Goal: Task Accomplishment & Management: Complete application form

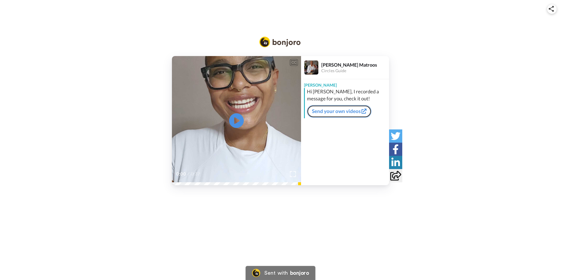
click at [349, 109] on link "Send your own videos" at bounding box center [339, 111] width 65 height 12
click at [237, 123] on icon "Play/Pause" at bounding box center [237, 121] width 16 height 28
click at [293, 61] on div "CC" at bounding box center [293, 63] width 7 height 6
click at [293, 174] on img at bounding box center [293, 174] width 6 height 6
click at [235, 119] on icon "Play/Pause" at bounding box center [237, 121] width 16 height 28
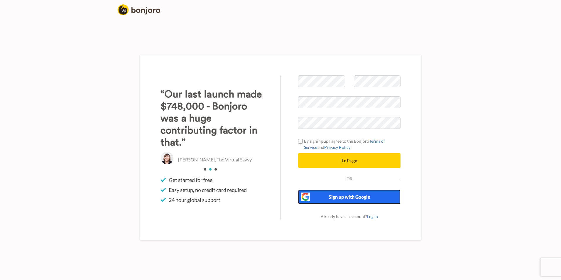
click at [360, 195] on span "Sign up with Google" at bounding box center [350, 197] width 42 height 6
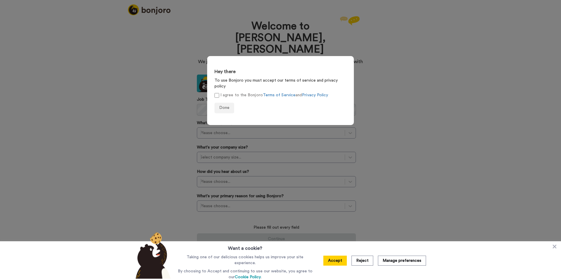
click at [220, 92] on label "I agree to the Bonjoro Terms of Service and Privacy Policy" at bounding box center [272, 95] width 114 height 6
click at [221, 106] on span "Done" at bounding box center [224, 108] width 10 height 4
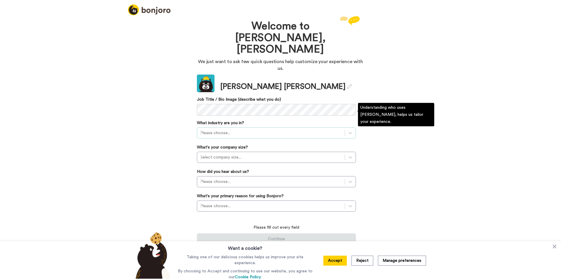
click at [222, 129] on div at bounding box center [271, 132] width 142 height 7
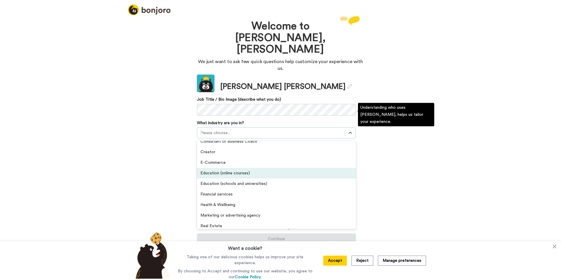
scroll to position [19, 0]
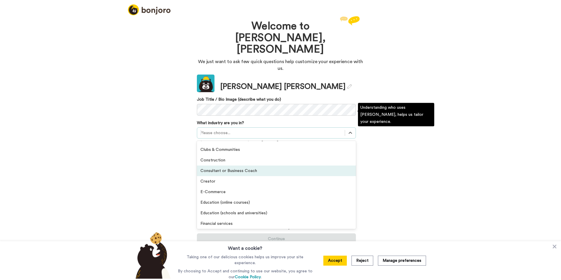
click at [232, 166] on div "Consultant or Business Coach" at bounding box center [276, 171] width 159 height 11
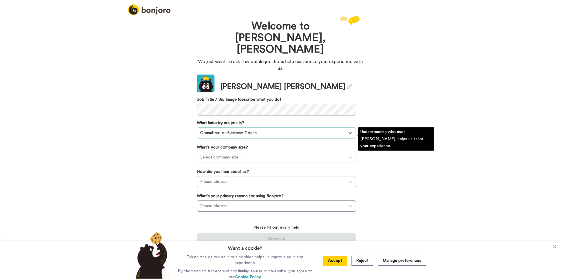
click at [236, 153] on div "Select company size..." at bounding box center [271, 157] width 148 height 9
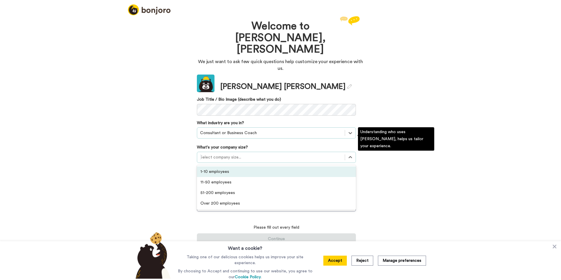
click at [225, 166] on div "1-10 employees" at bounding box center [276, 171] width 159 height 11
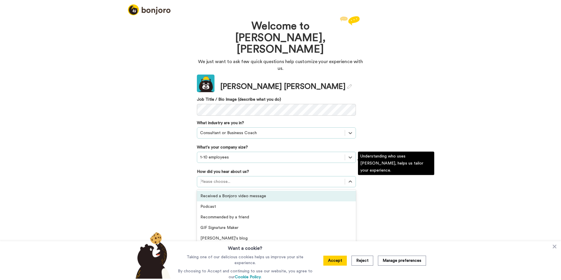
click at [220, 178] on div at bounding box center [271, 181] width 142 height 7
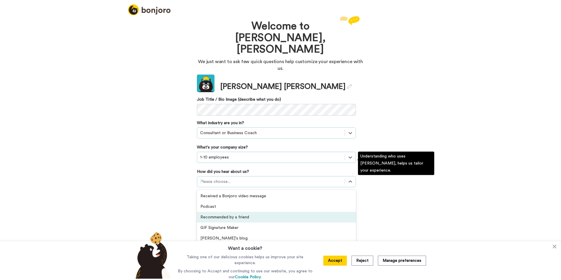
click at [223, 212] on div "Recommended by a friend" at bounding box center [276, 217] width 159 height 11
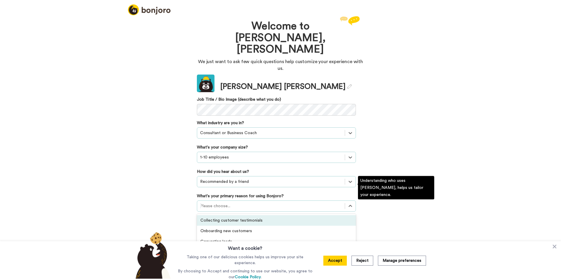
click at [223, 203] on div at bounding box center [271, 206] width 142 height 7
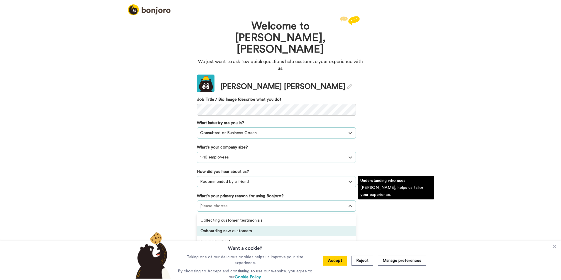
click at [231, 226] on div "Onboarding new customers" at bounding box center [276, 231] width 159 height 11
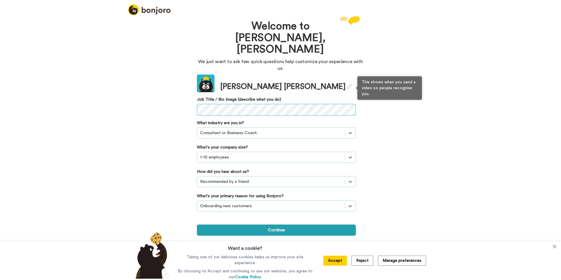
click at [165, 85] on div "Welcome to Bonjoro, Lorena We just want to ask few quick questions help customi…" at bounding box center [280, 147] width 561 height 265
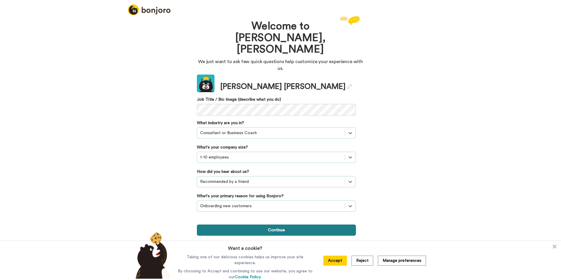
click at [291, 225] on button "Continue" at bounding box center [276, 230] width 159 height 11
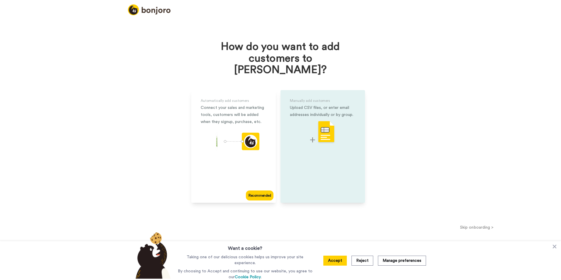
click at [327, 121] on img at bounding box center [322, 132] width 25 height 23
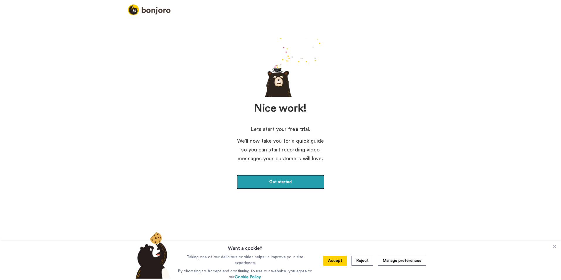
click at [286, 178] on link "Get started" at bounding box center [281, 182] width 88 height 15
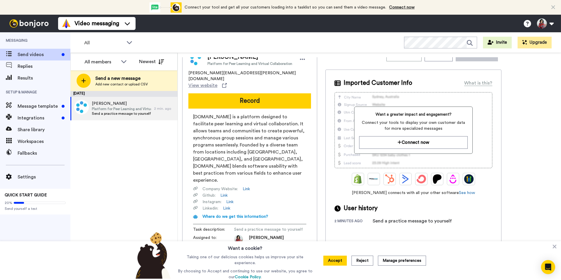
scroll to position [16, 0]
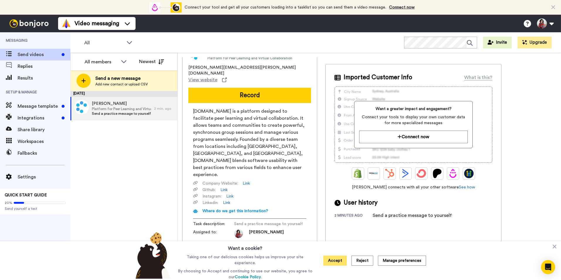
click at [340, 259] on button "Accept" at bounding box center [334, 261] width 23 height 10
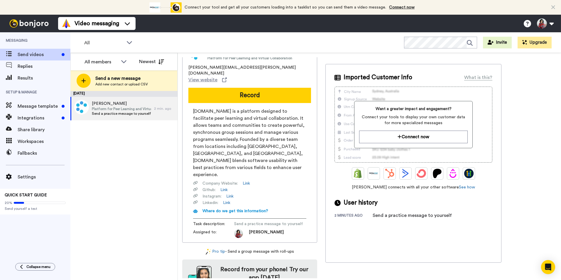
scroll to position [0, 0]
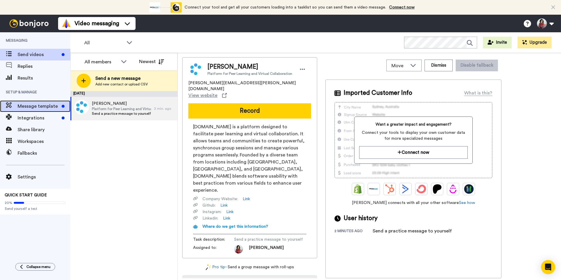
click at [43, 108] on span "Message template" at bounding box center [39, 106] width 42 height 7
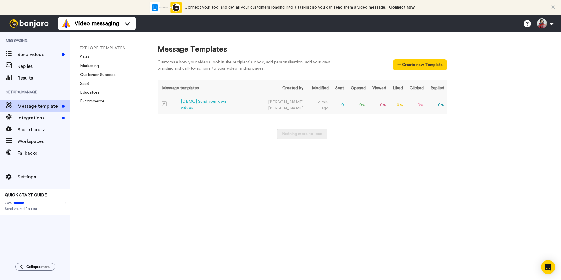
click at [228, 106] on div "[DEMO] Send your own videos" at bounding box center [208, 105] width 55 height 12
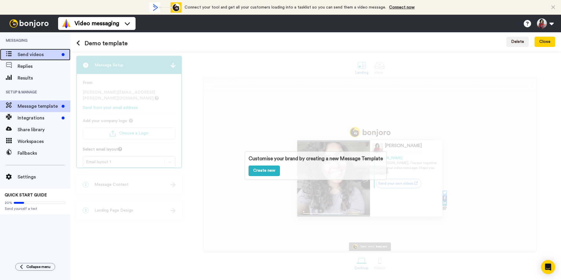
click at [25, 54] on span "Send videos" at bounding box center [39, 54] width 42 height 7
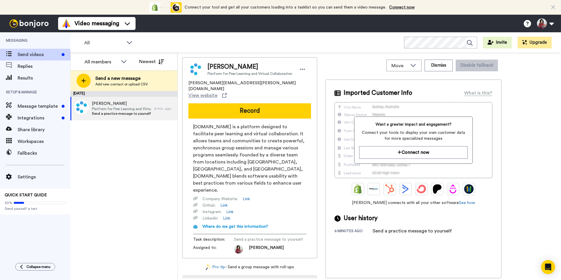
scroll to position [16, 0]
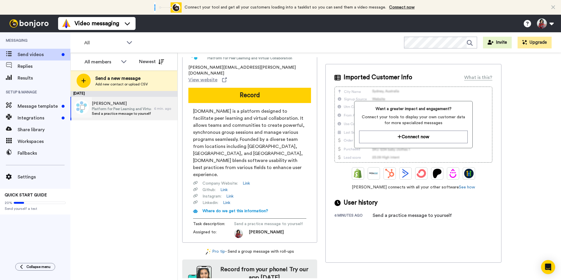
click at [120, 115] on span "Send a practice message to yourself" at bounding box center [121, 113] width 59 height 5
